Goal: Task Accomplishment & Management: Manage account settings

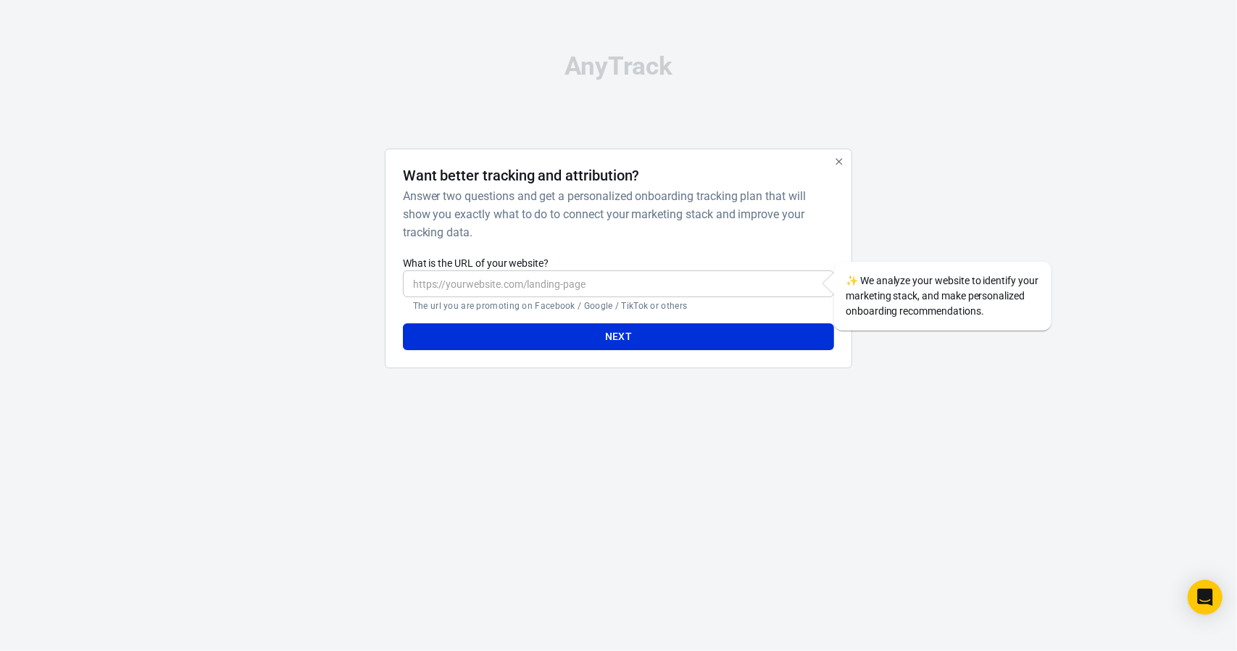
click at [579, 283] on input "What is the URL of your website?" at bounding box center [618, 283] width 431 height 27
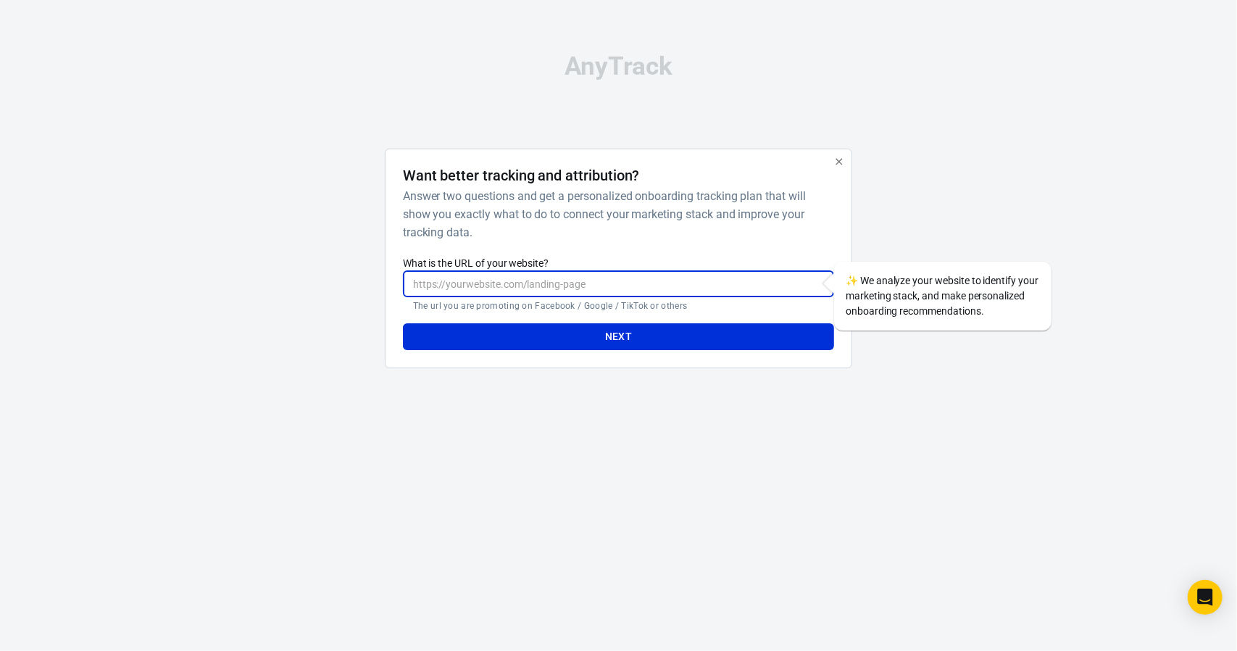
type input "[URL][DOMAIN_NAME]"
click at [565, 342] on button "Next" at bounding box center [618, 336] width 431 height 27
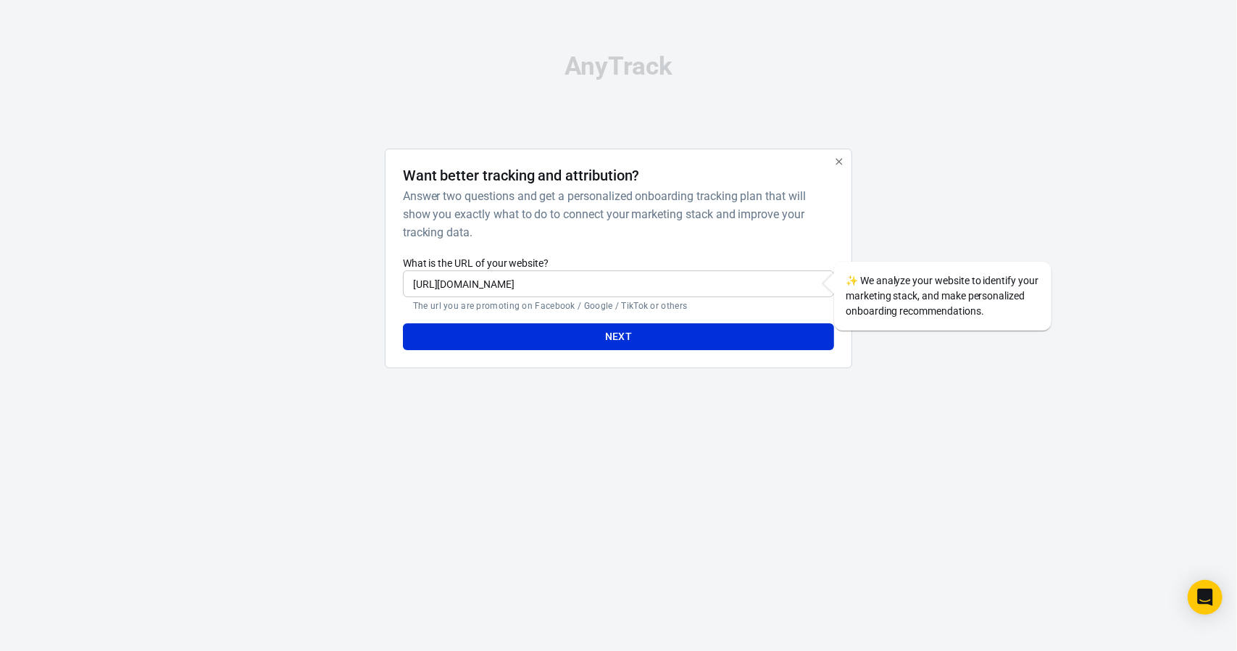
click at [820, 434] on html "AnyTrack Want better tracking and attribution? Answer two questions and get a p…" at bounding box center [618, 217] width 1237 height 434
click at [844, 162] on icon "button" at bounding box center [840, 162] width 12 height 12
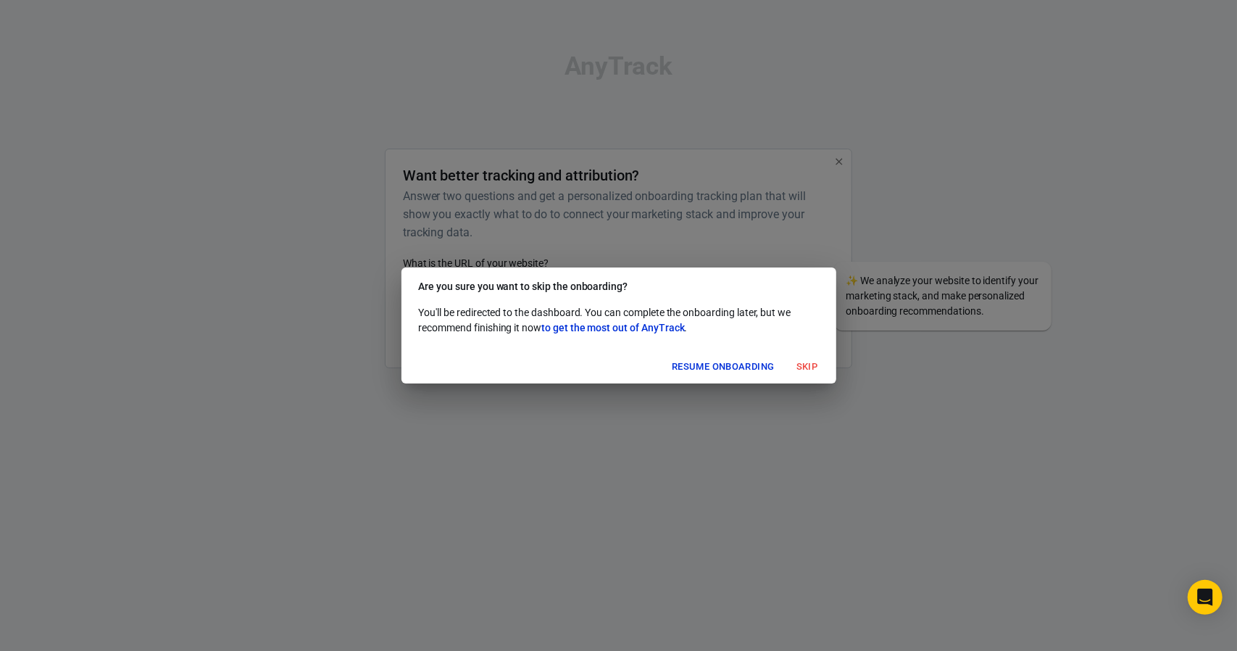
click at [814, 369] on button "Skip" at bounding box center [807, 367] width 46 height 22
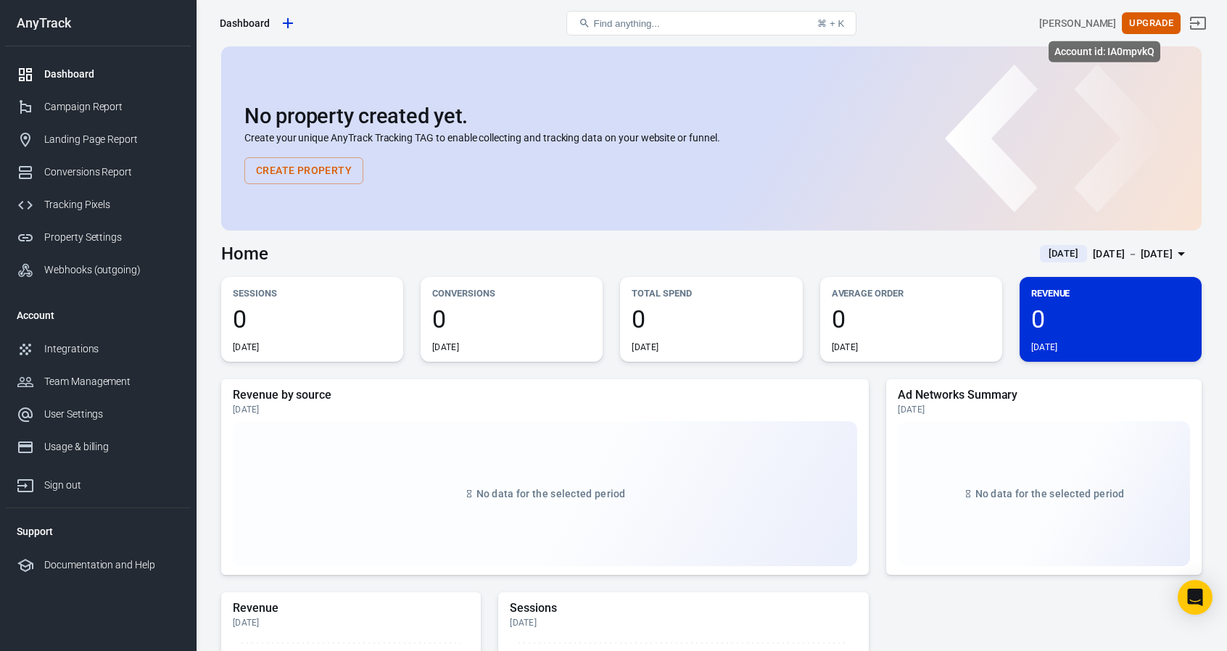
click at [1105, 22] on div "[PERSON_NAME]" at bounding box center [1077, 23] width 77 height 15
click at [64, 412] on div "User Settings" at bounding box center [111, 414] width 135 height 15
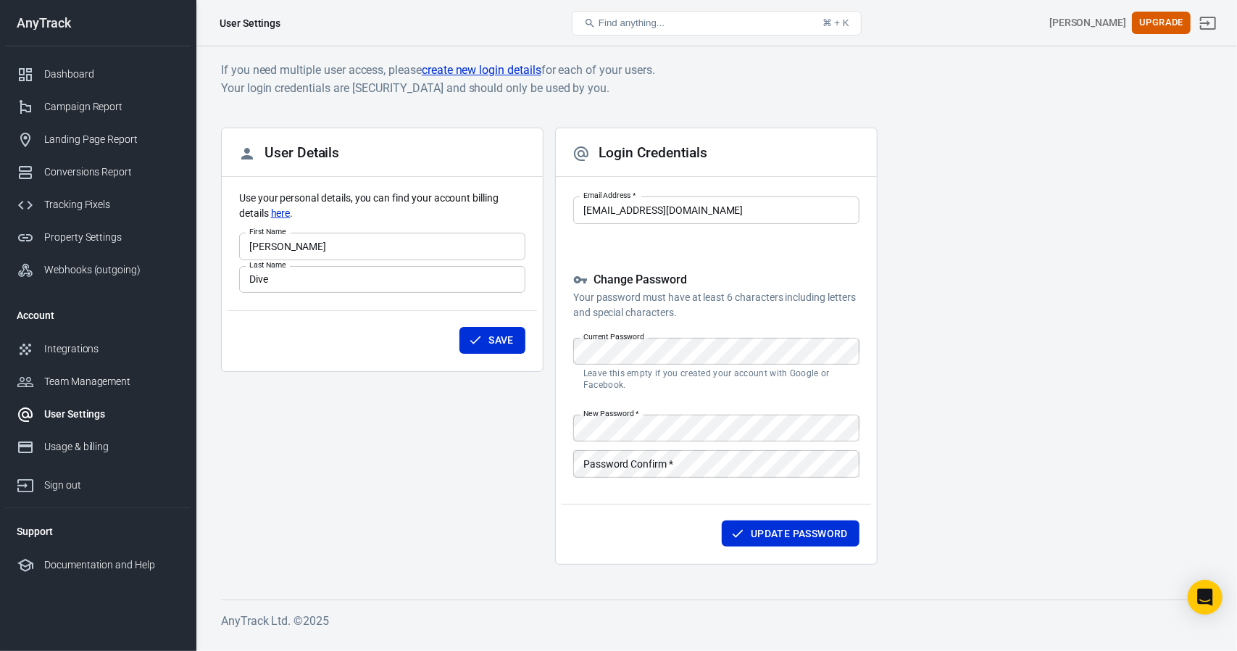
click at [704, 328] on div "Change Password Your password must have at least 6 characters including letters…" at bounding box center [716, 377] width 286 height 208
click at [561, 346] on div "Login Credentials Email Address   * [EMAIL_ADDRESS][DOMAIN_NAME] Email Address …" at bounding box center [716, 346] width 323 height 437
click at [496, 381] on div "User Details Use your personal details, you can find your account billing detai…" at bounding box center [716, 352] width 991 height 449
